Goal: Information Seeking & Learning: Understand process/instructions

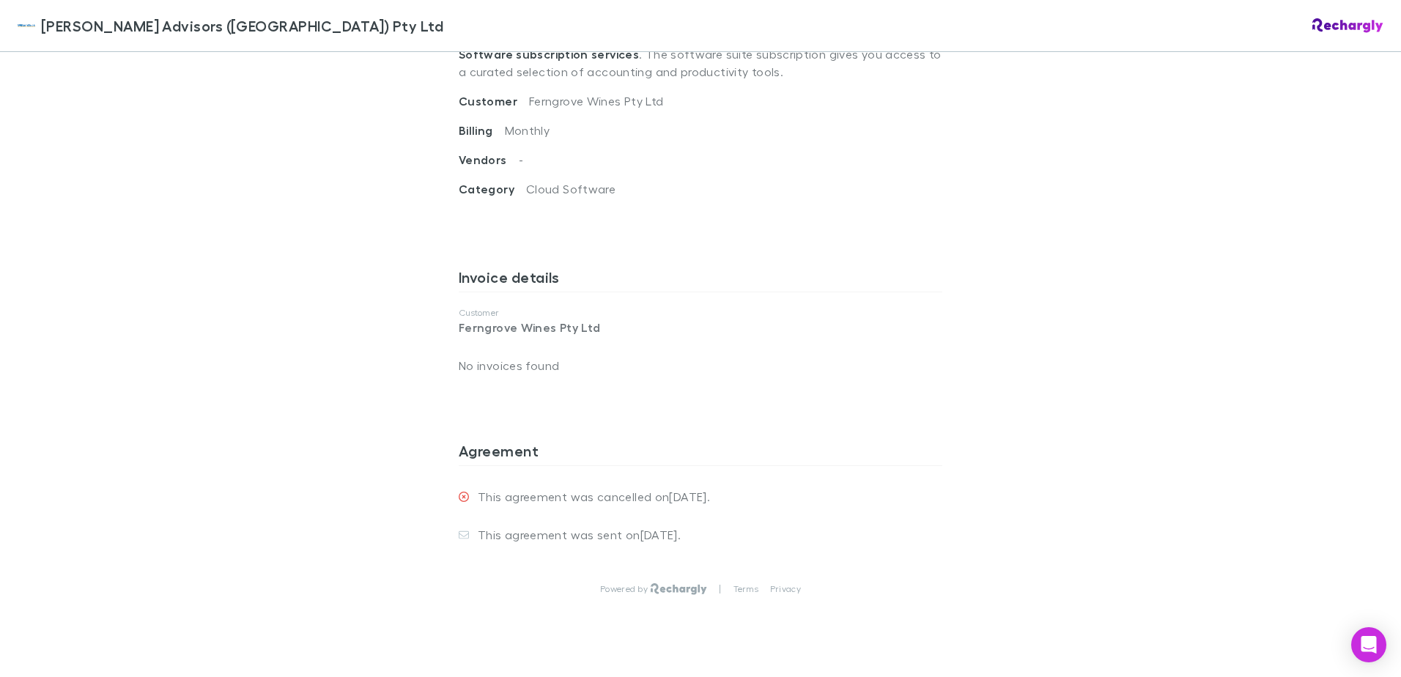
scroll to position [628, 0]
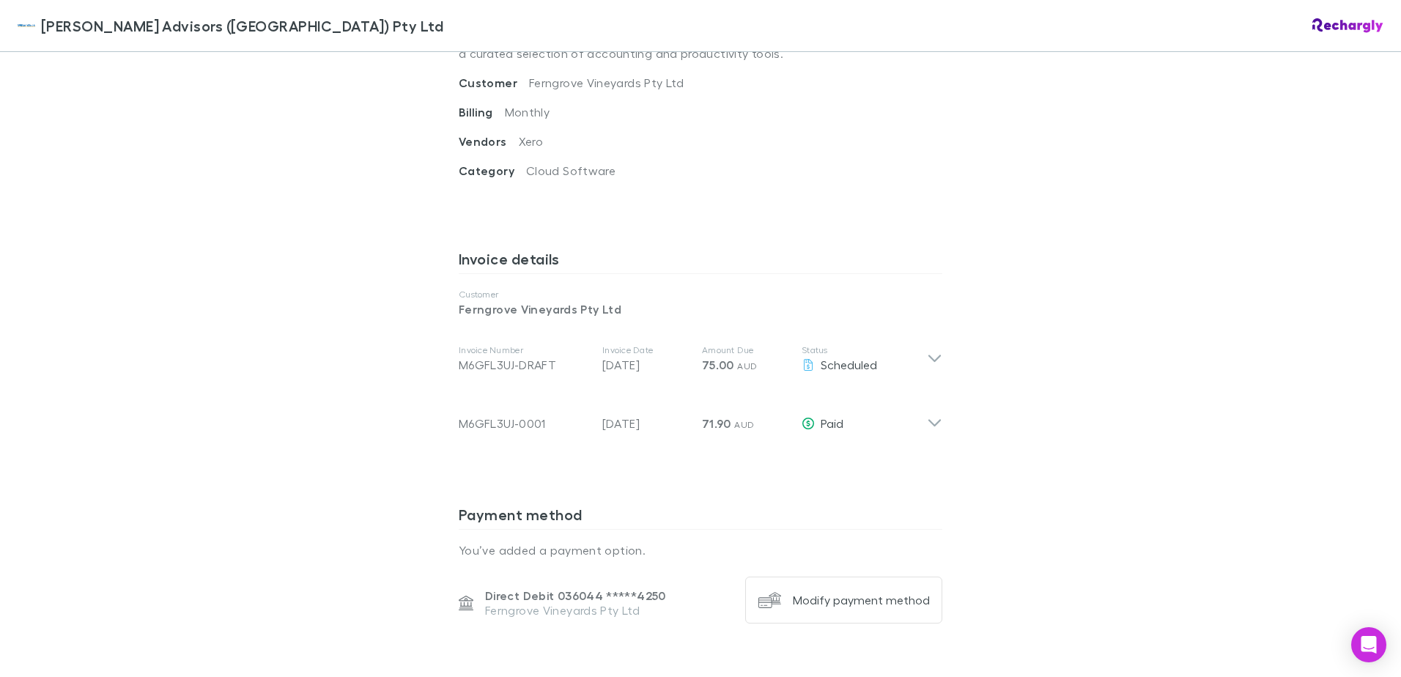
scroll to position [660, 0]
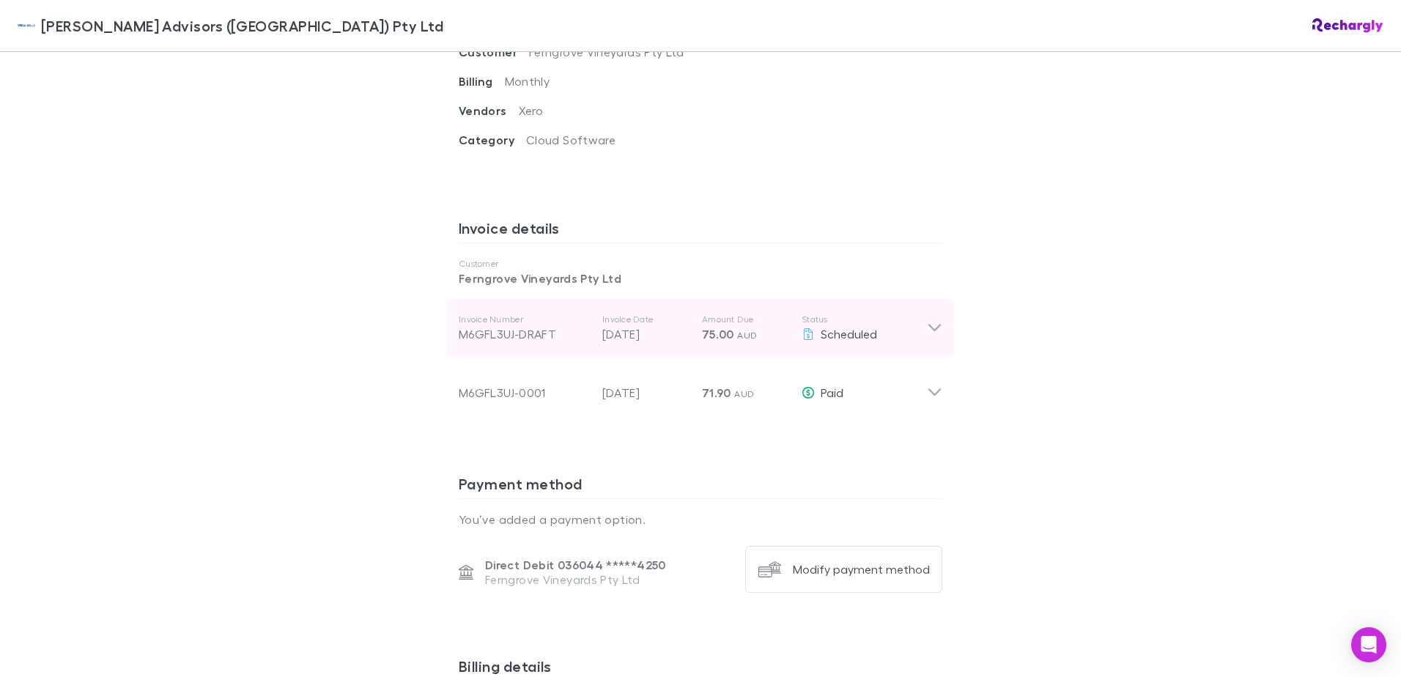
click at [937, 320] on icon at bounding box center [934, 329] width 15 height 18
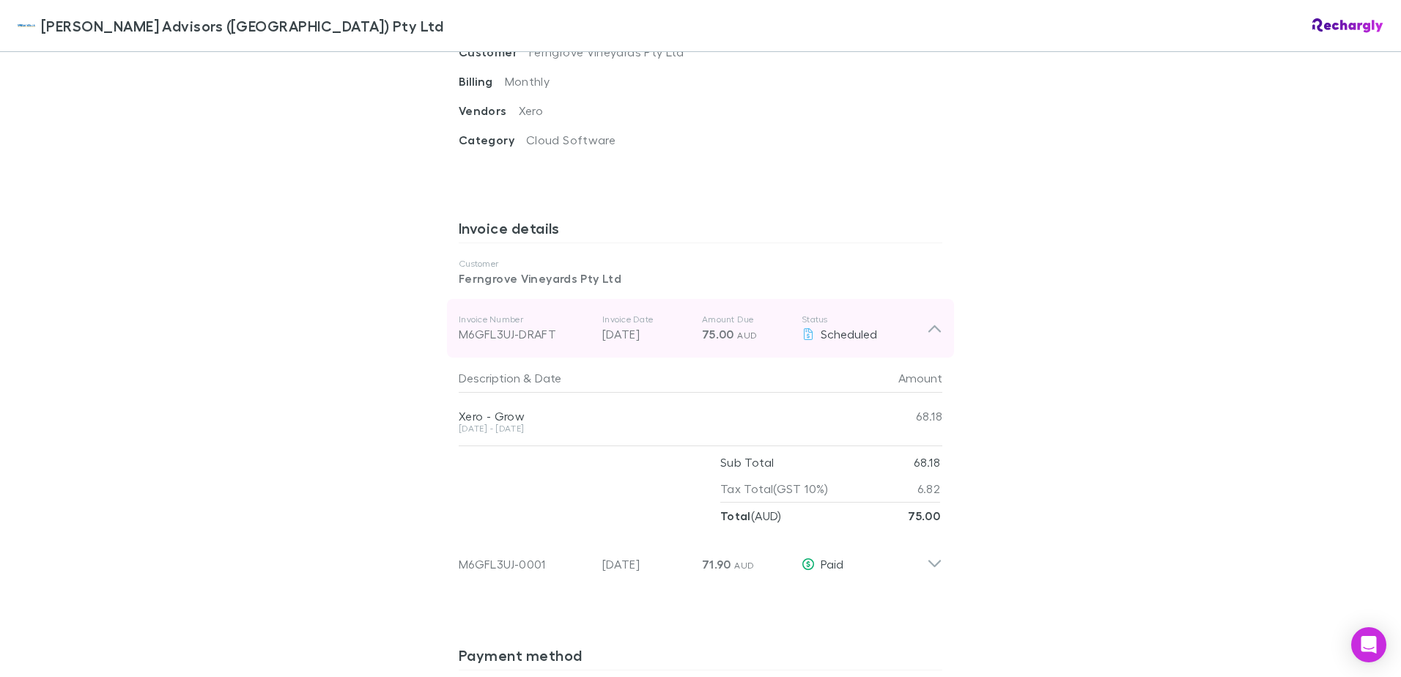
click at [937, 320] on icon at bounding box center [934, 329] width 15 height 18
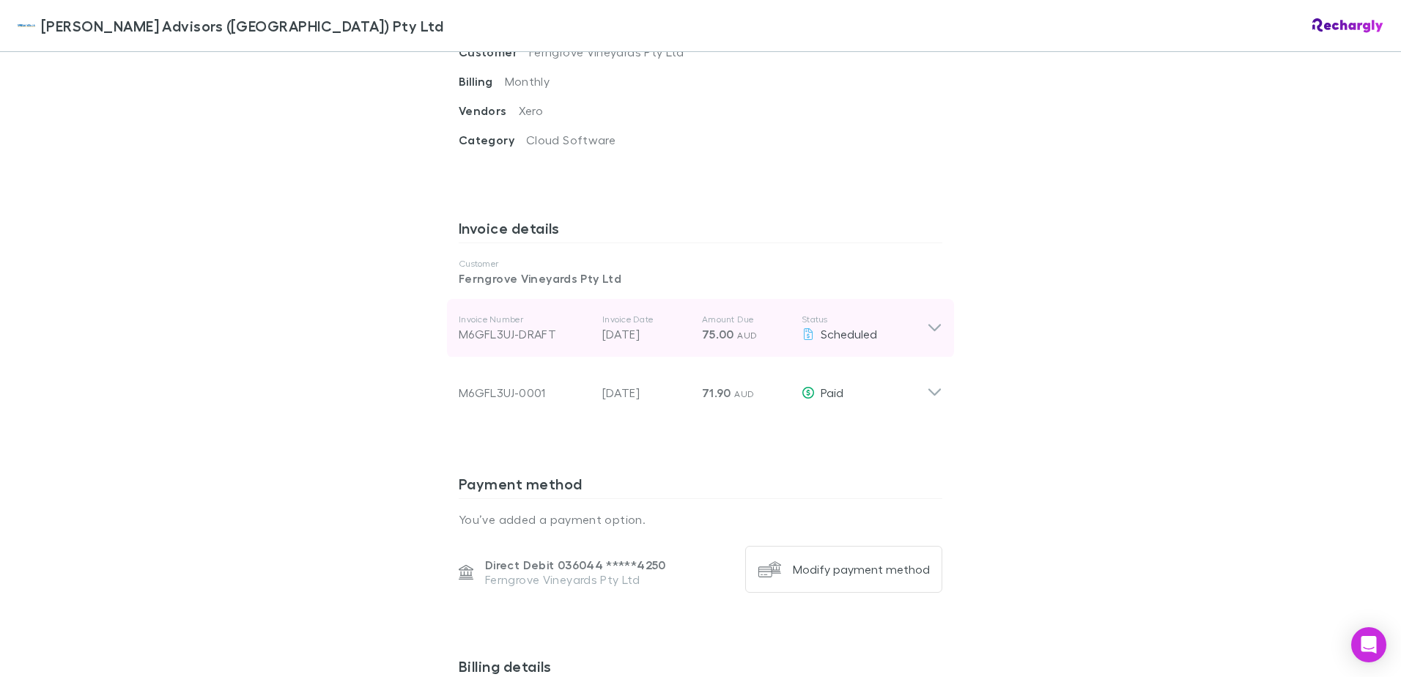
click at [929, 325] on icon at bounding box center [935, 328] width 12 height 7
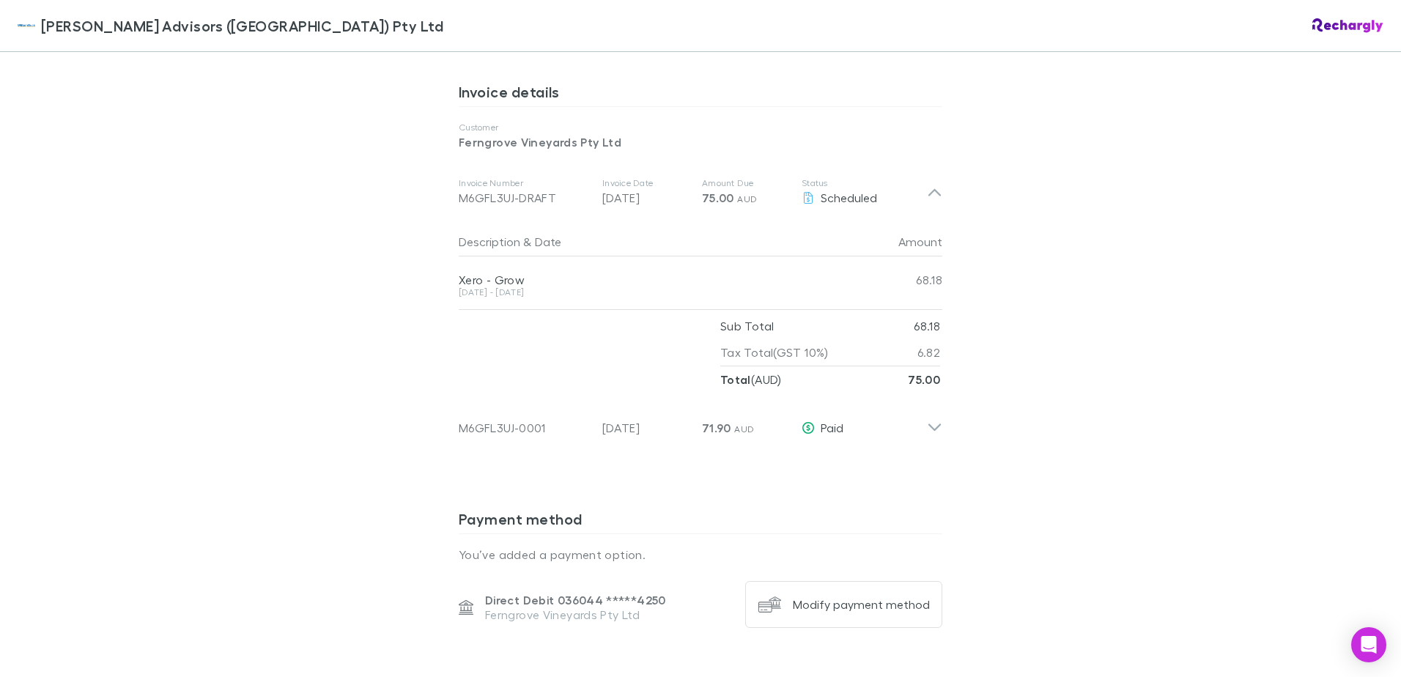
scroll to position [806, 0]
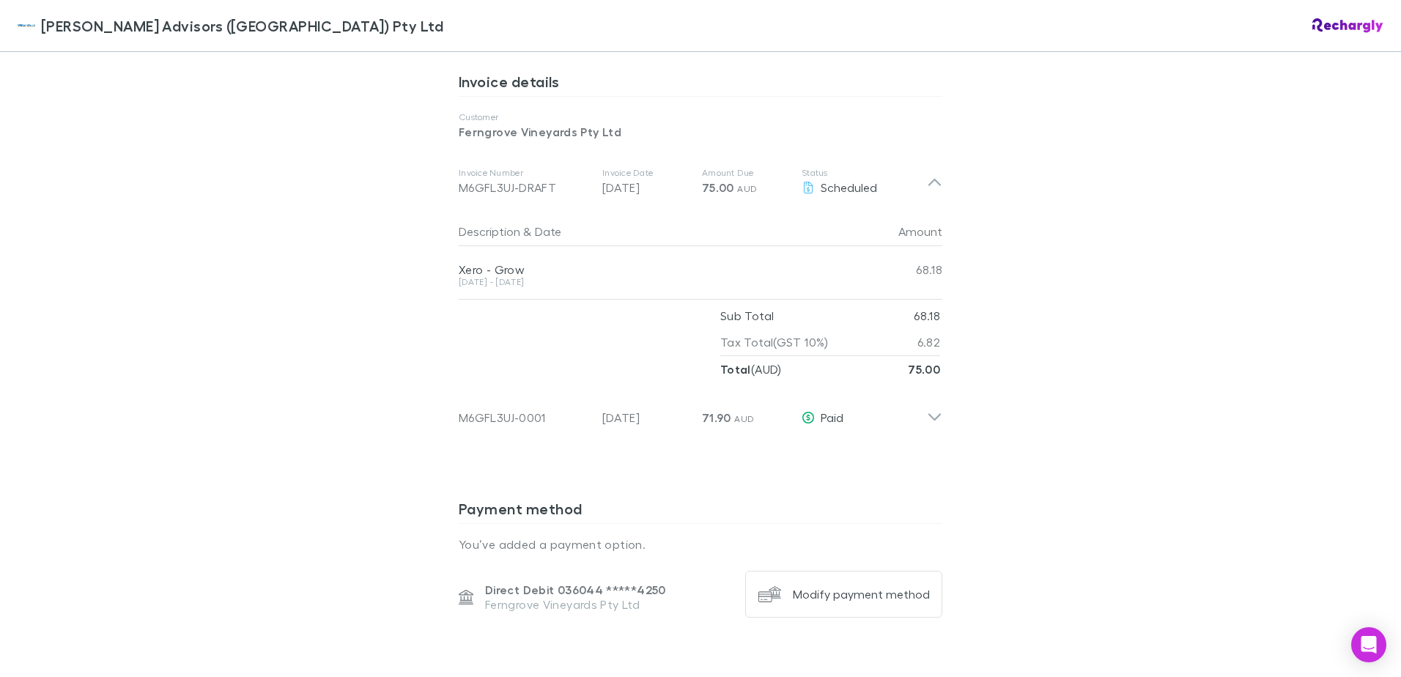
click at [1063, 450] on div "William Buck Advisors (WA) Pty Ltd William Buck Advisors (WA) Pty Ltd Software …" at bounding box center [700, 338] width 1401 height 677
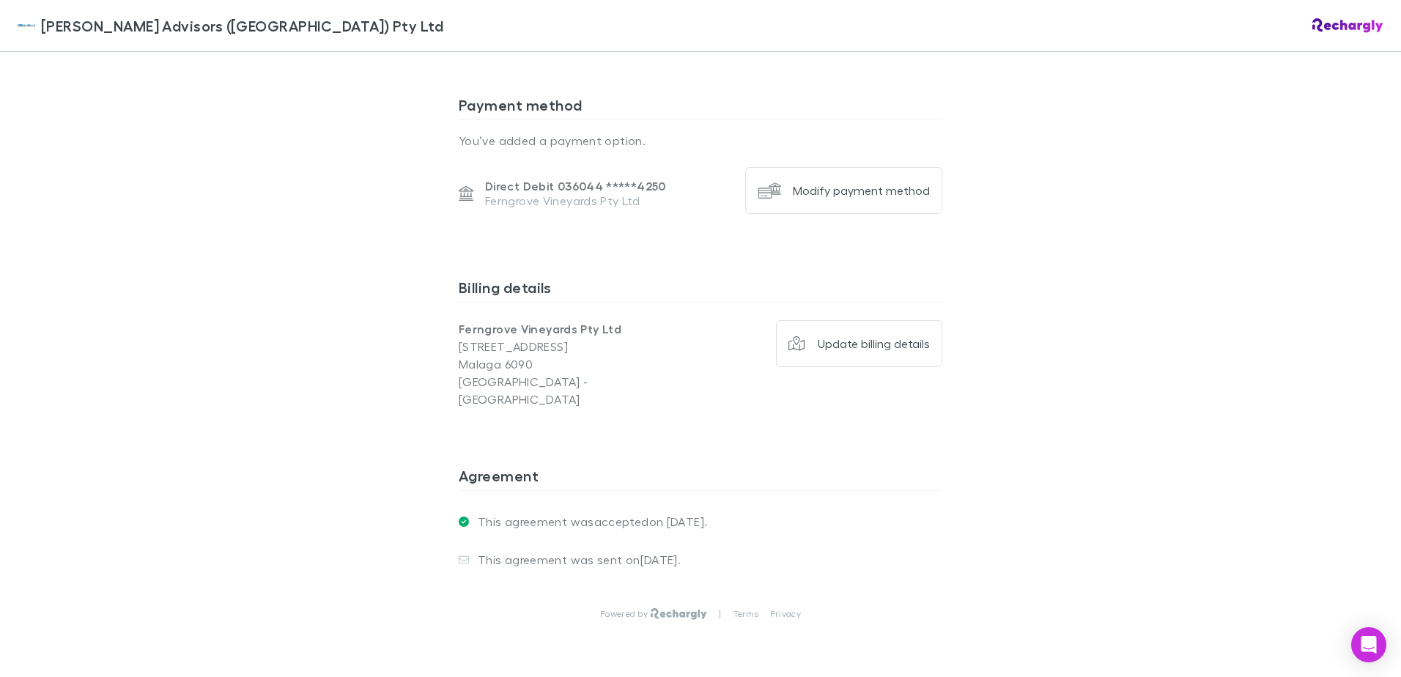
scroll to position [1235, 0]
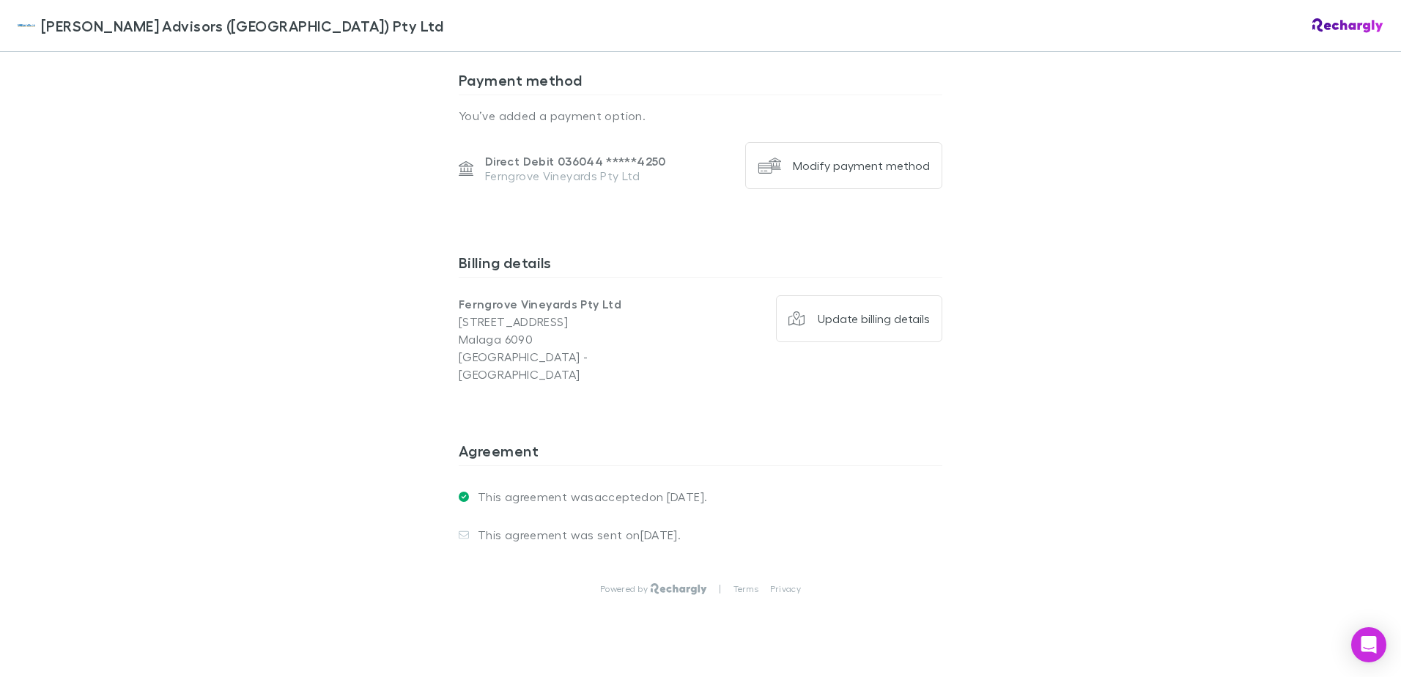
click at [525, 528] on p "This agreement was sent on 17 Jul 2025 ." at bounding box center [575, 535] width 212 height 15
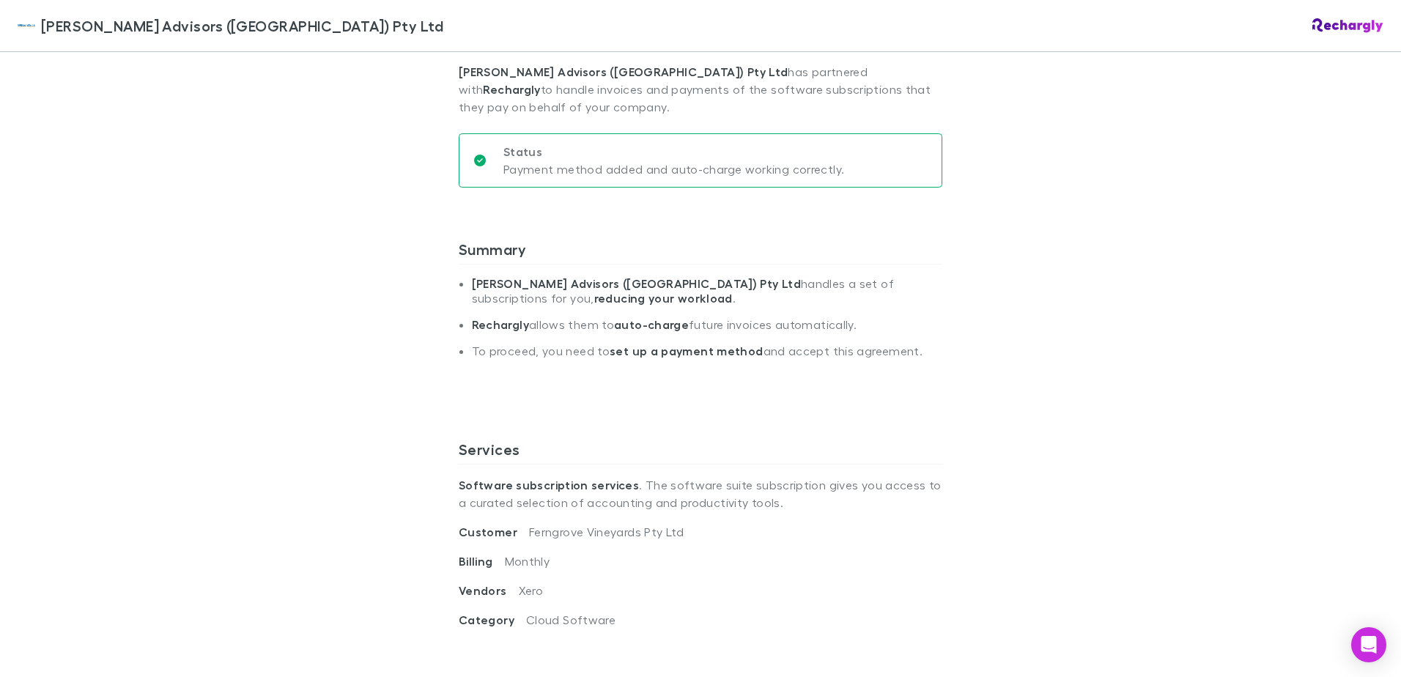
scroll to position [0, 0]
